Goal: Understand process/instructions

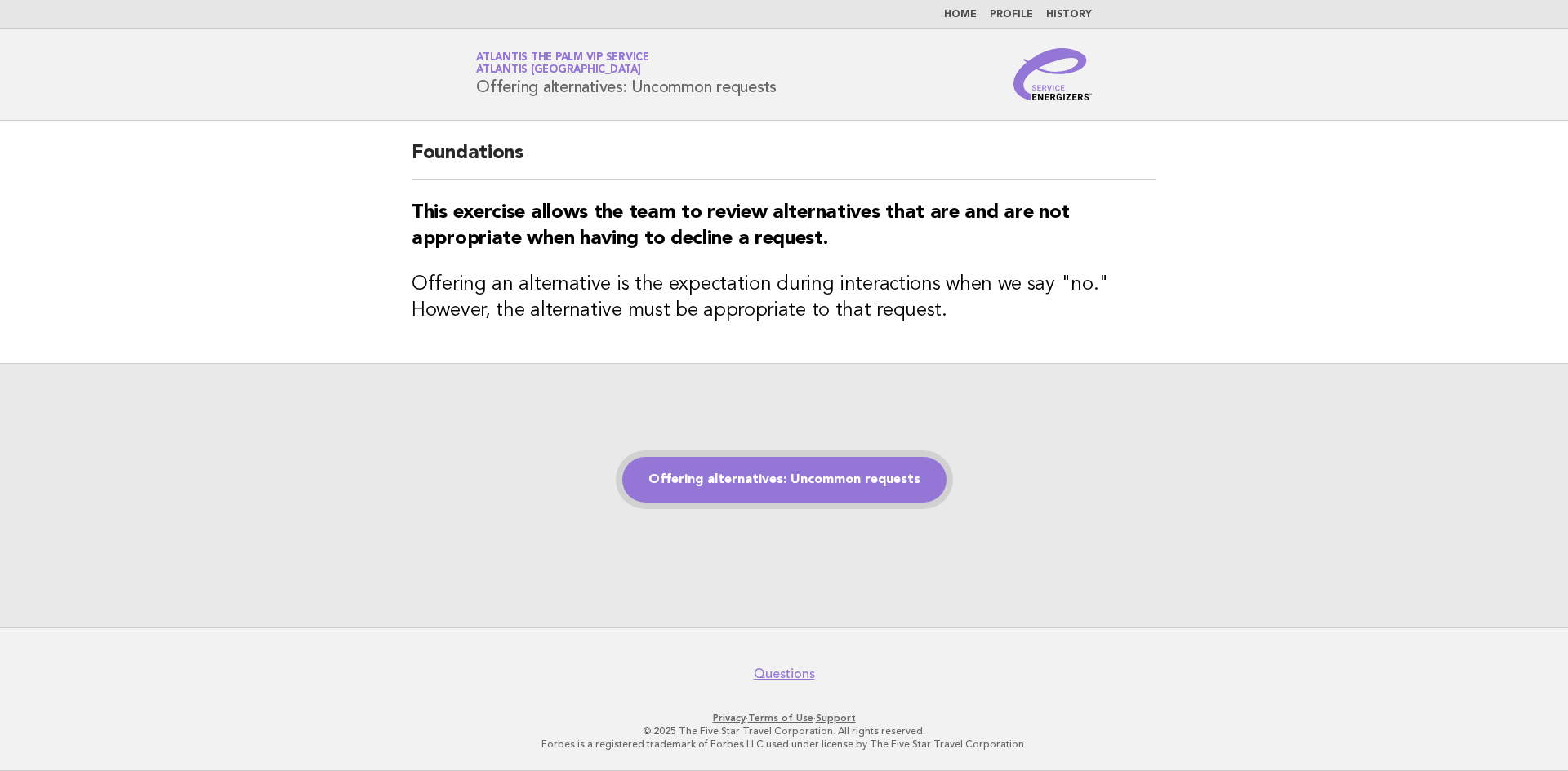
click at [864, 473] on link "Offering alternatives: Uncommon requests" at bounding box center [784, 480] width 324 height 45
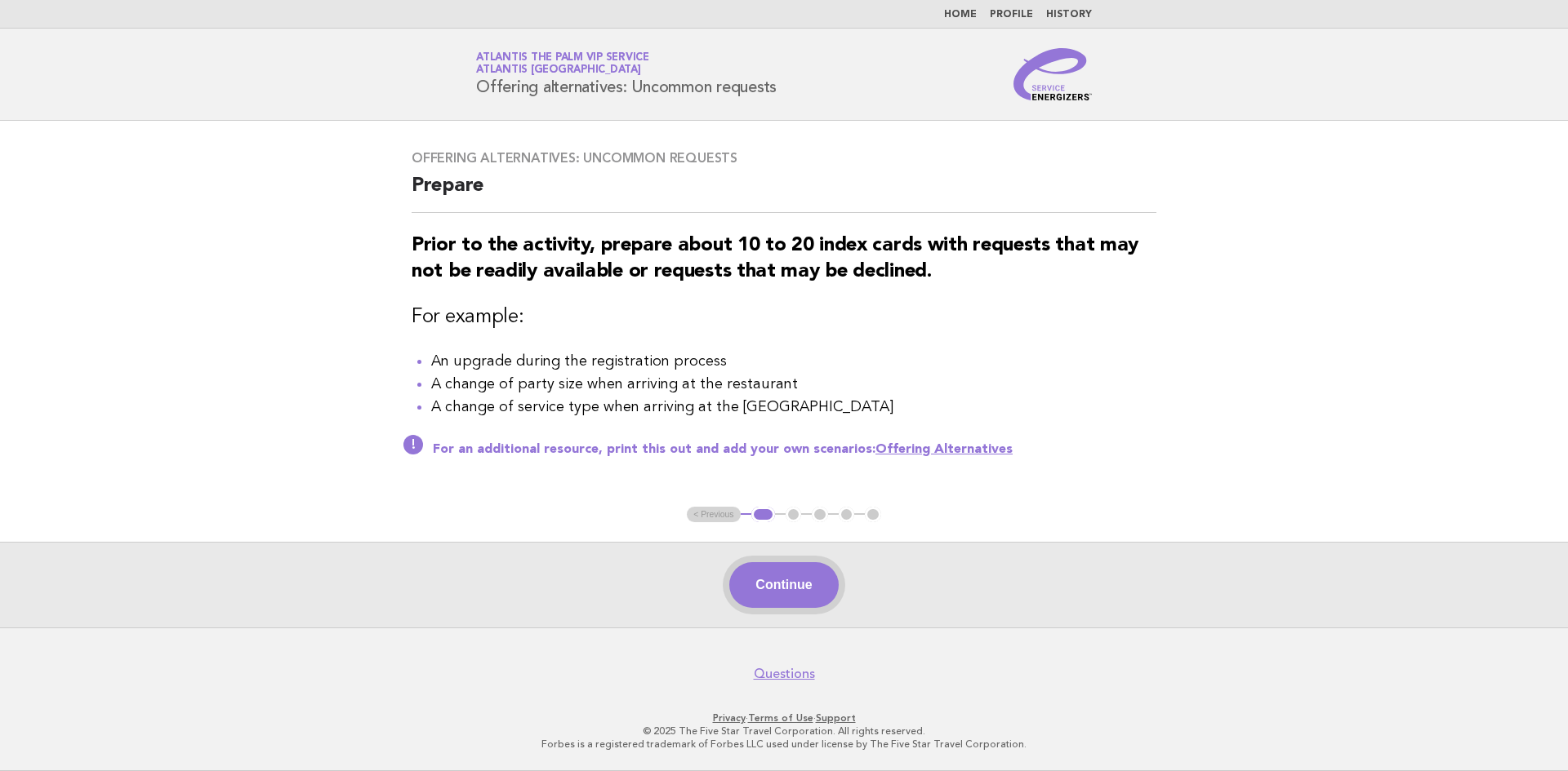
click at [766, 574] on button "Continue" at bounding box center [783, 585] width 108 height 45
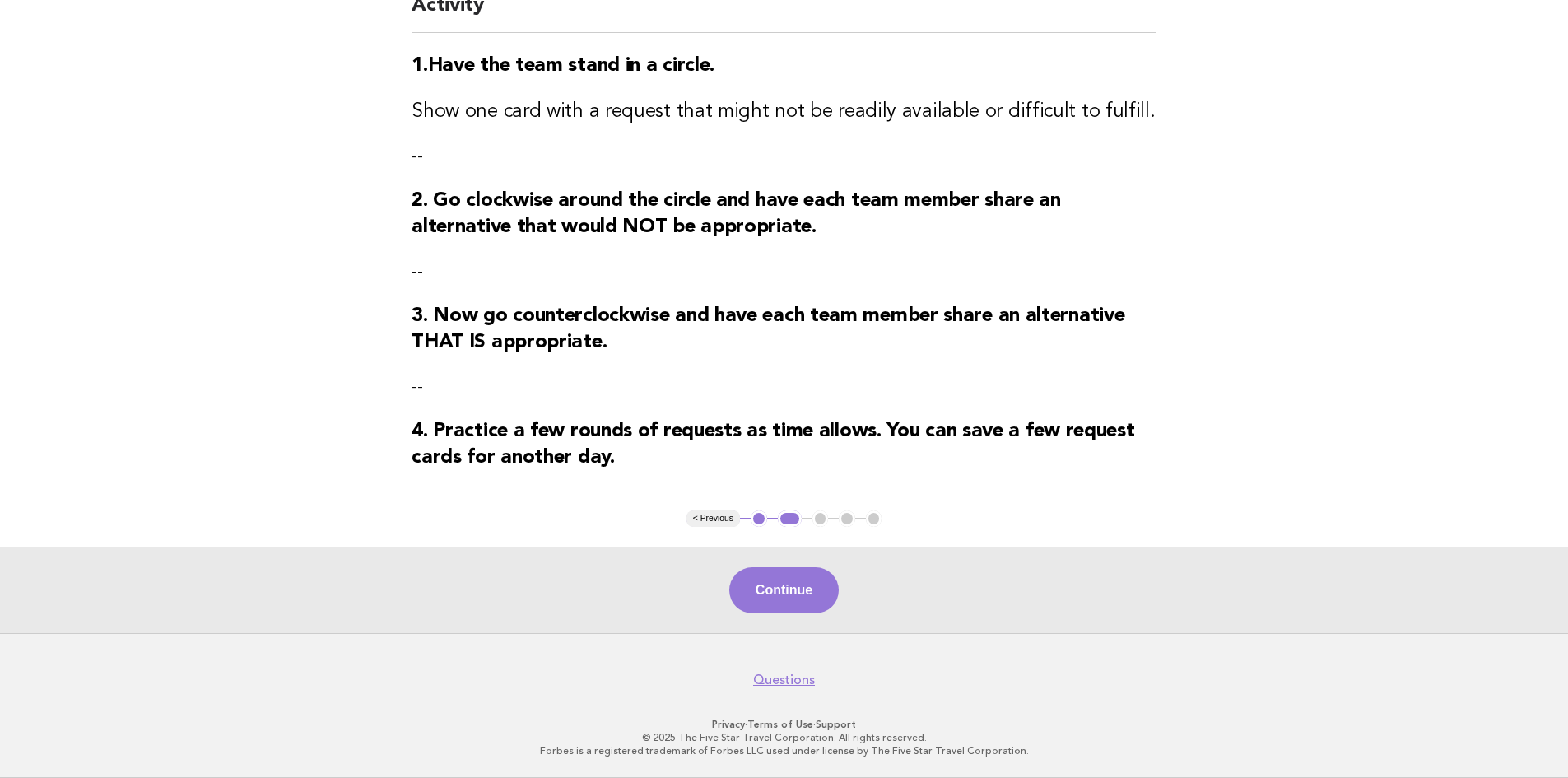
click at [775, 597] on button "Continue" at bounding box center [784, 591] width 109 height 46
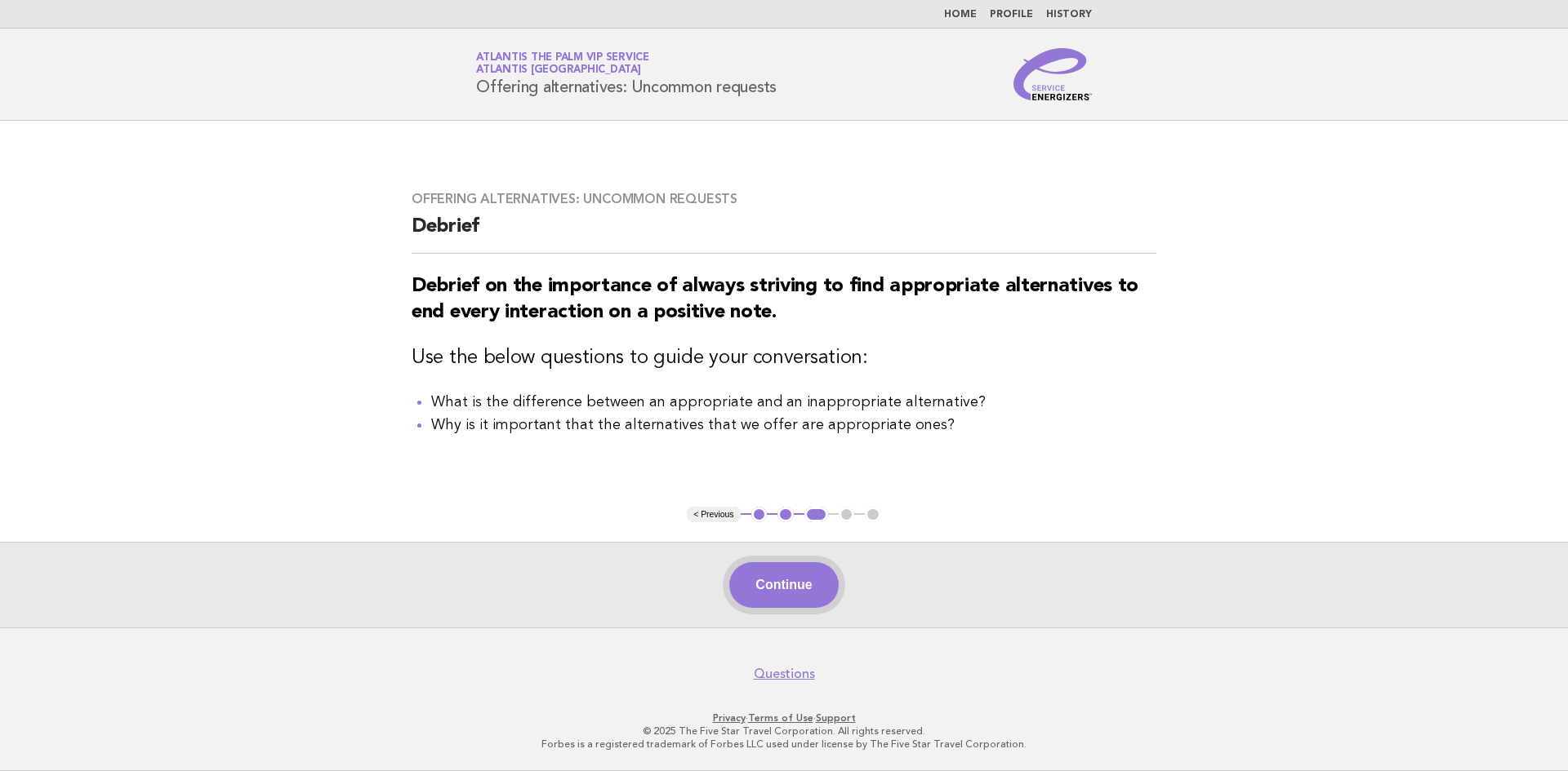
click at [792, 585] on button "Continue" at bounding box center [783, 585] width 108 height 45
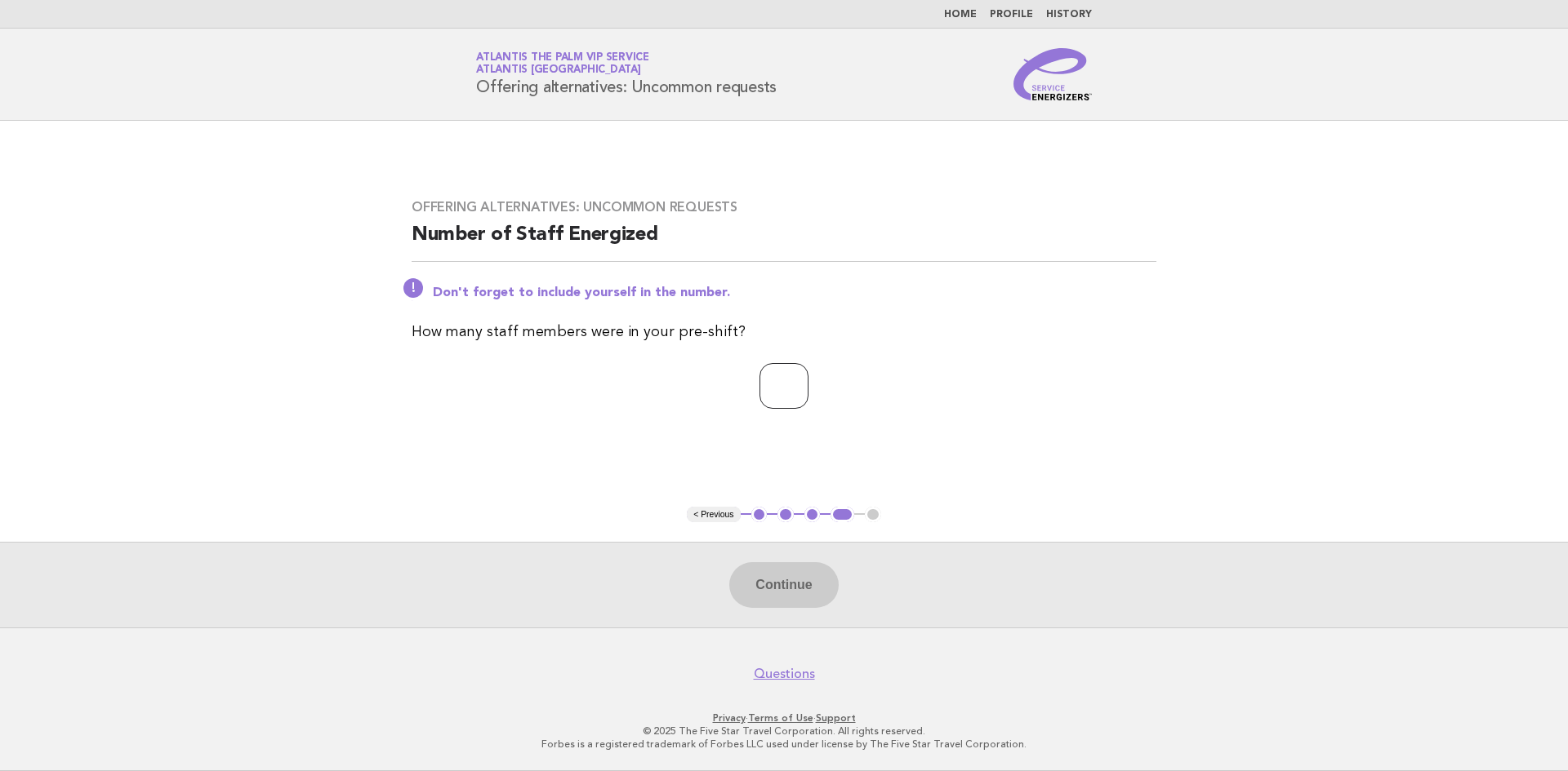
click at [760, 390] on input "number" at bounding box center [784, 386] width 49 height 45
type input "*"
click at [790, 573] on button "Continue" at bounding box center [783, 585] width 108 height 45
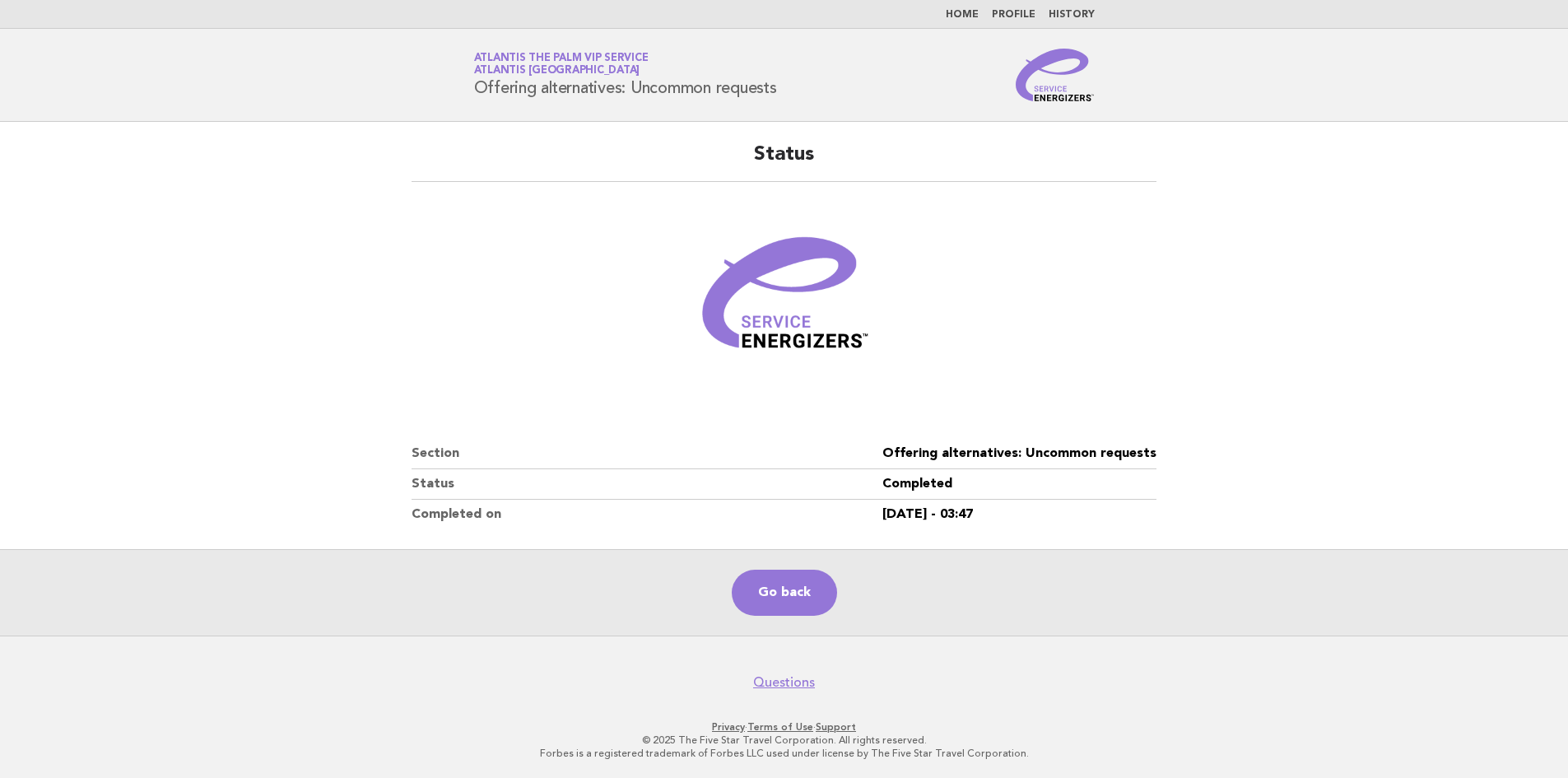
drag, startPoint x: 724, startPoint y: 164, endPoint x: 1272, endPoint y: 355, distance: 580.3
click at [1292, 358] on main "Status Section Offering alternatives: Uncommon requests Status Completed Comple…" at bounding box center [784, 379] width 1568 height 514
